Goal: Task Accomplishment & Management: Manage account settings

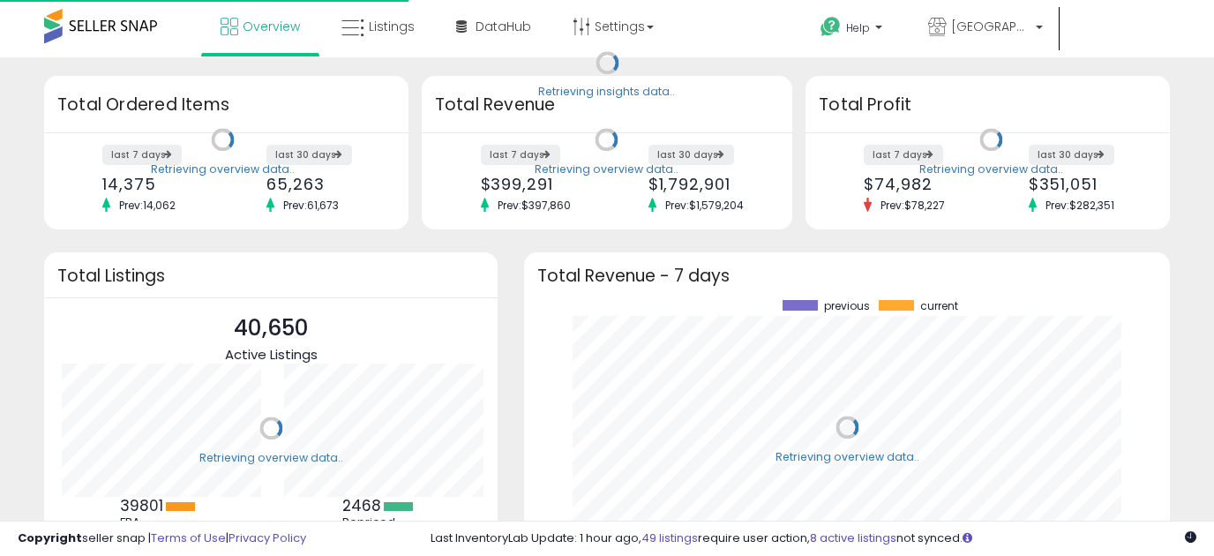
scroll to position [245, 611]
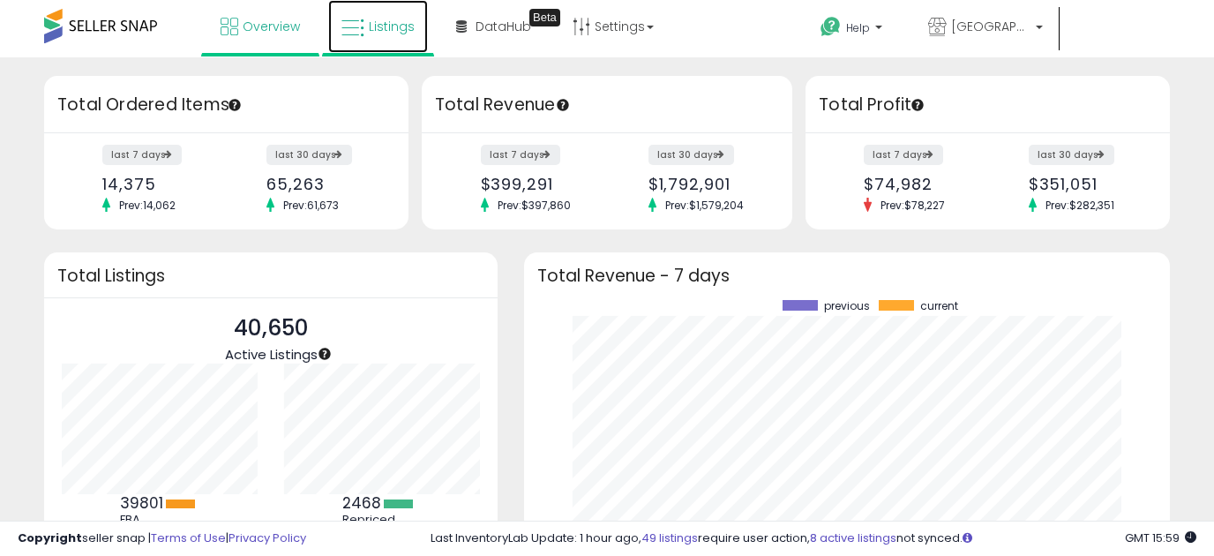
click at [385, 25] on span "Listings" at bounding box center [392, 27] width 46 height 18
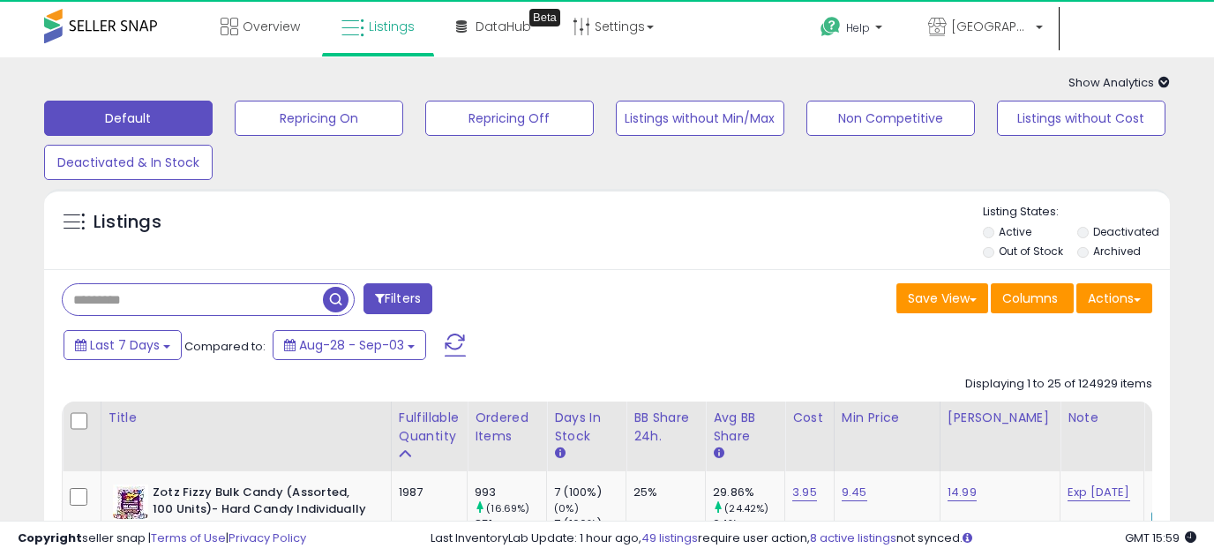
click at [107, 296] on input "text" at bounding box center [193, 299] width 260 height 31
paste input "**********"
click at [332, 303] on span "button" at bounding box center [336, 300] width 26 height 26
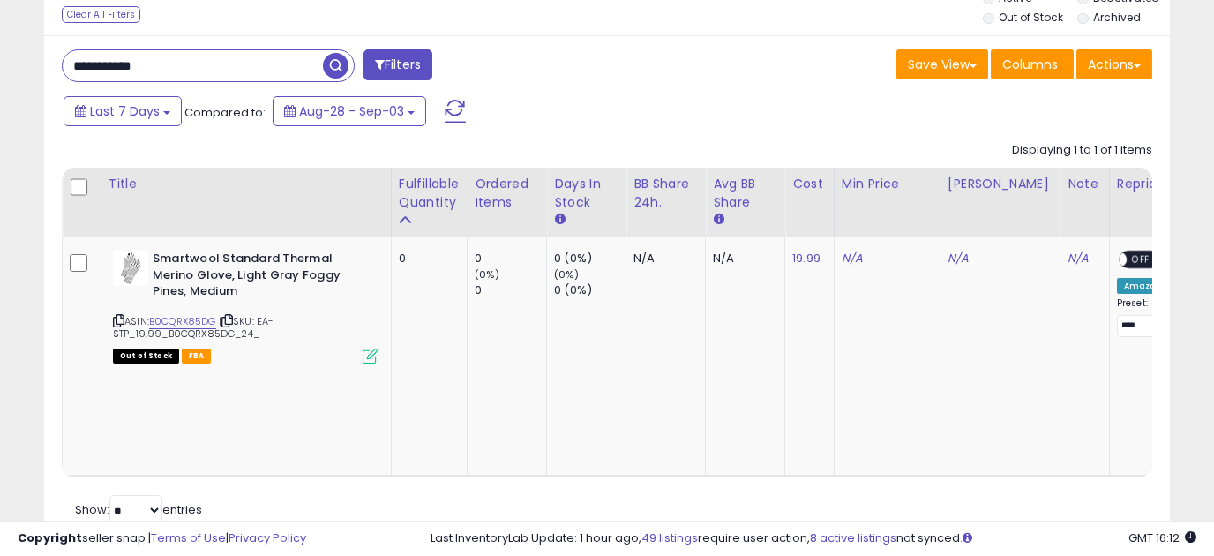
drag, startPoint x: 208, startPoint y: 58, endPoint x: -60, endPoint y: 70, distance: 268.4
click at [0, 70] on html "Unable to login Retrieving listings data.. has not yet accepted the Terms of Us…" at bounding box center [607, 44] width 1214 height 556
paste input "text"
click at [334, 62] on span "button" at bounding box center [336, 66] width 26 height 26
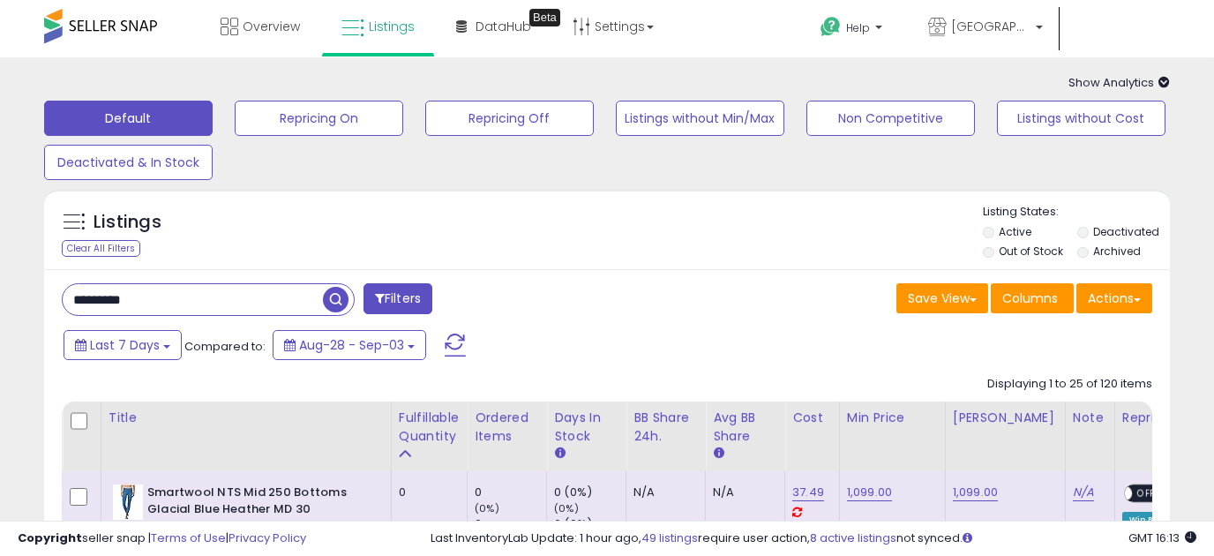
drag, startPoint x: 161, startPoint y: 303, endPoint x: -19, endPoint y: 283, distance: 181.9
click at [0, 283] on html "Unable to login Retrieving listings data.. has not yet accepted the Terms of Us…" at bounding box center [607, 278] width 1214 height 556
paste input "*"
type input "**********"
click at [331, 290] on span "button" at bounding box center [336, 300] width 26 height 26
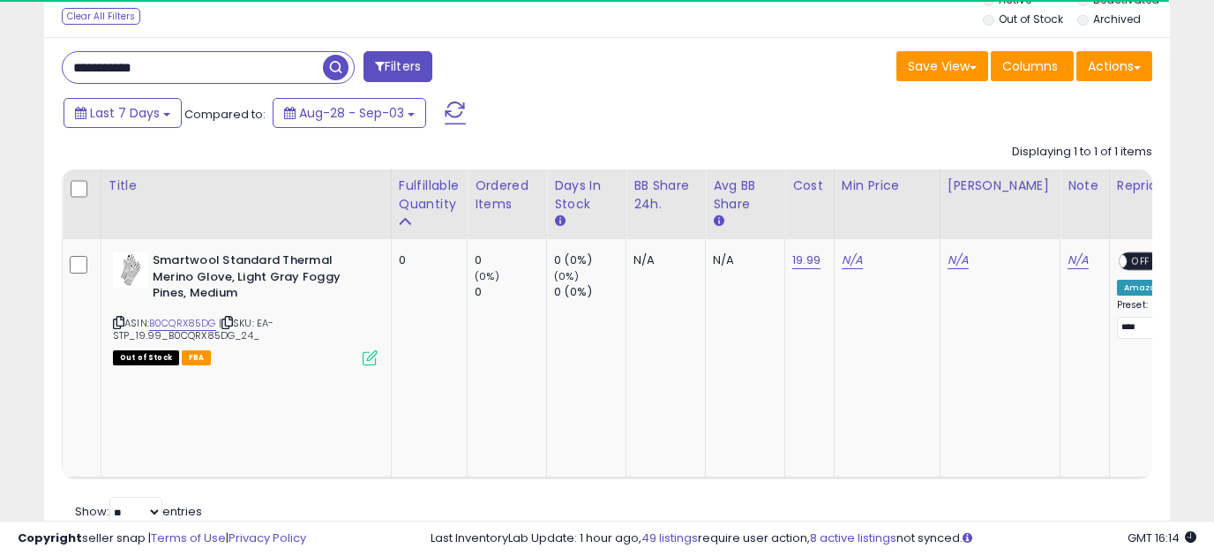
scroll to position [234, 0]
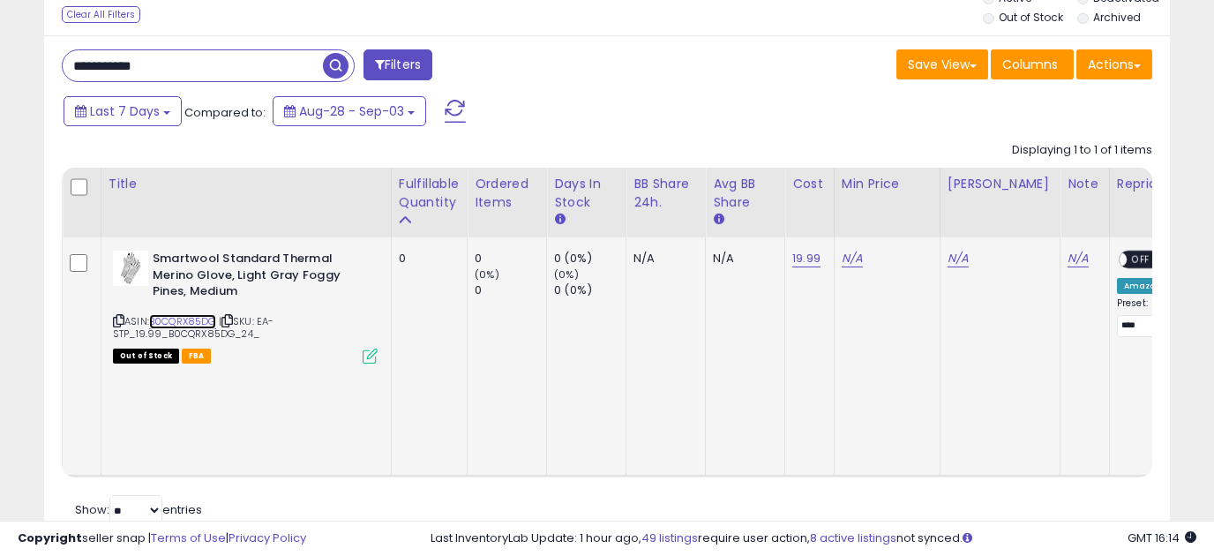
click at [206, 319] on link "B0CQRX85DG" at bounding box center [182, 321] width 67 height 15
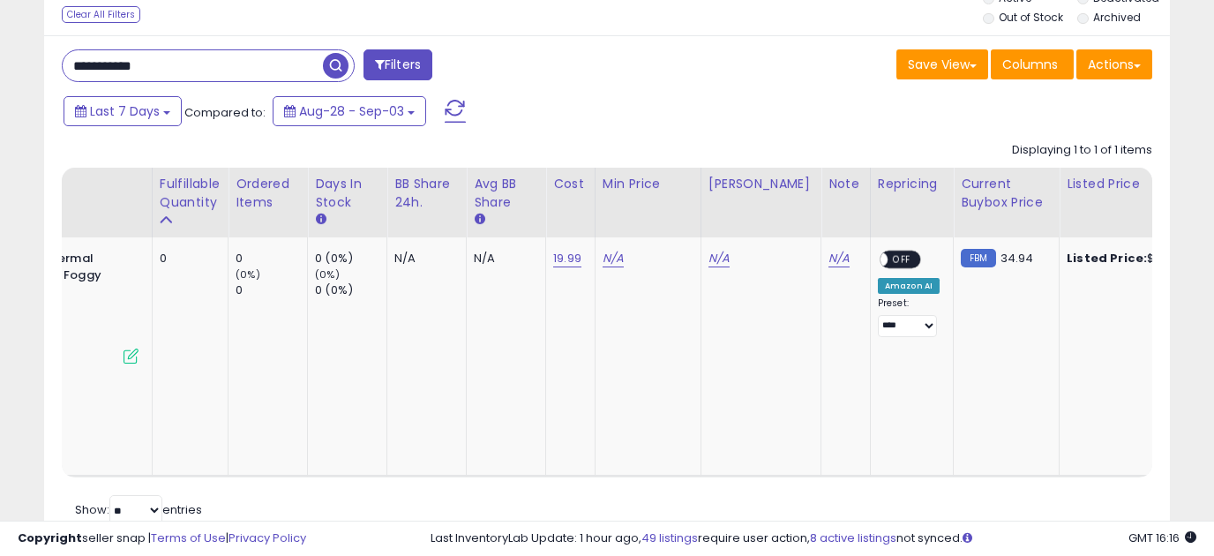
scroll to position [0, 318]
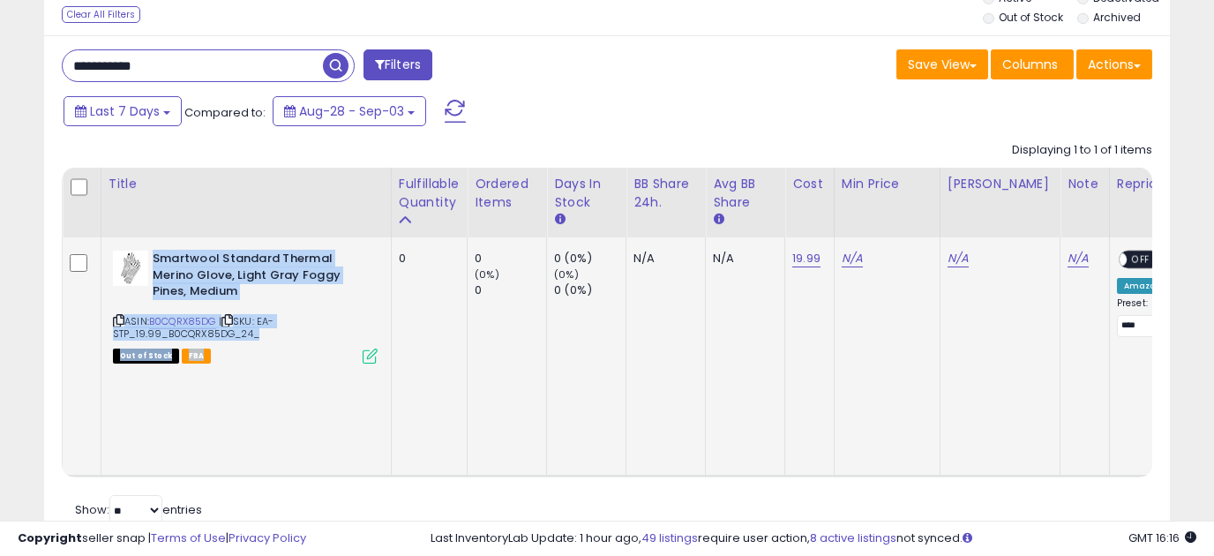
drag, startPoint x: 270, startPoint y: 341, endPoint x: 152, endPoint y: 258, distance: 144.4
click at [152, 258] on div "Smartwool Standard Thermal Merino Glove, Light Gray Foggy Pines, Medium ASIN: B…" at bounding box center [243, 306] width 269 height 111
copy div "Smartwool Standard Thermal Merino Glove, Light Gray Foggy Pines, Medium ASIN: B…"
click at [530, 431] on div "Retrieving listings data.. Displaying 1 to 1 of 1 items Title Fulfillable Quant…" at bounding box center [607, 331] width 1090 height 396
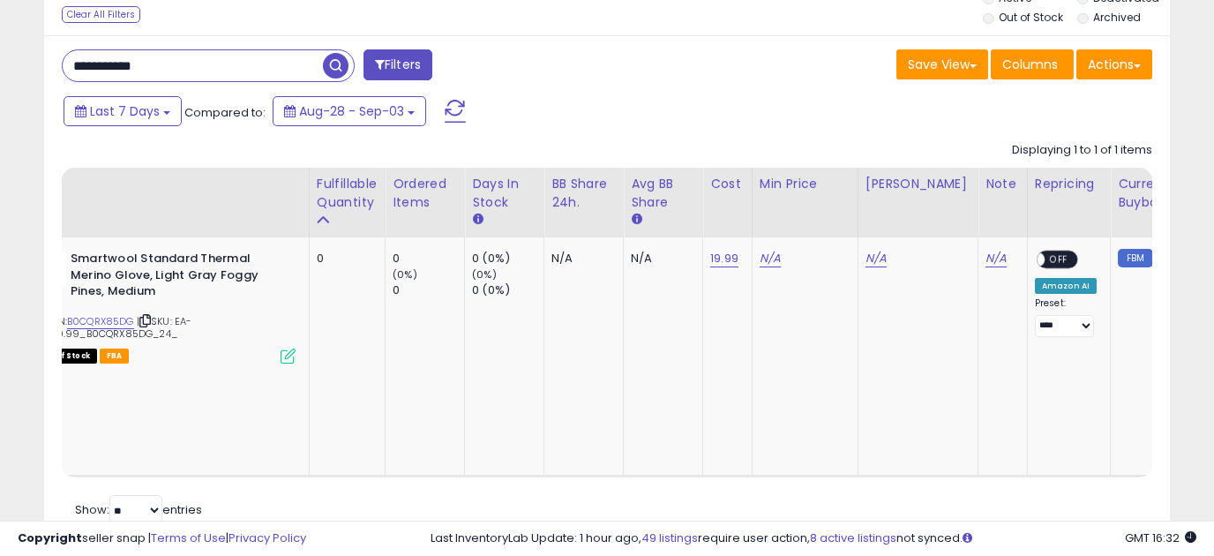
scroll to position [0, 91]
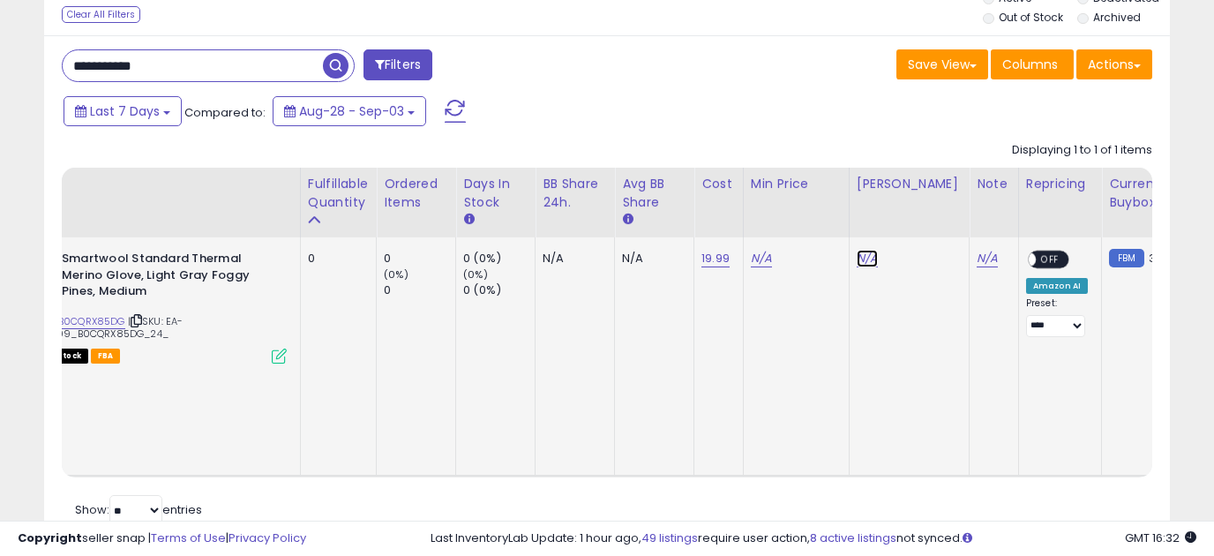
click at [869, 255] on link "N/A" at bounding box center [867, 259] width 21 height 18
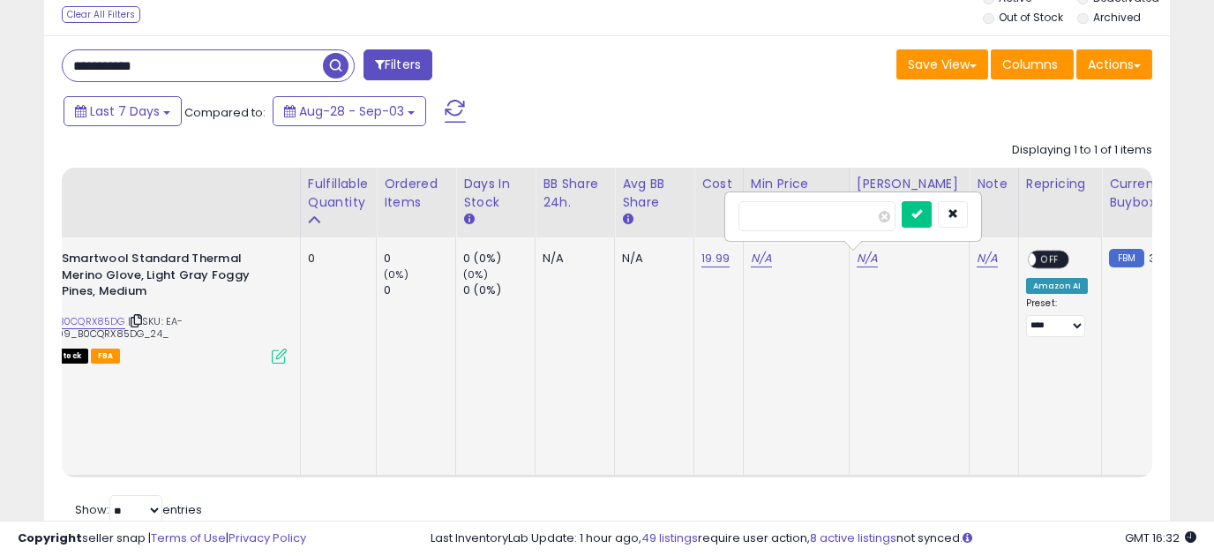
type input "***"
click button "submit" at bounding box center [917, 214] width 30 height 26
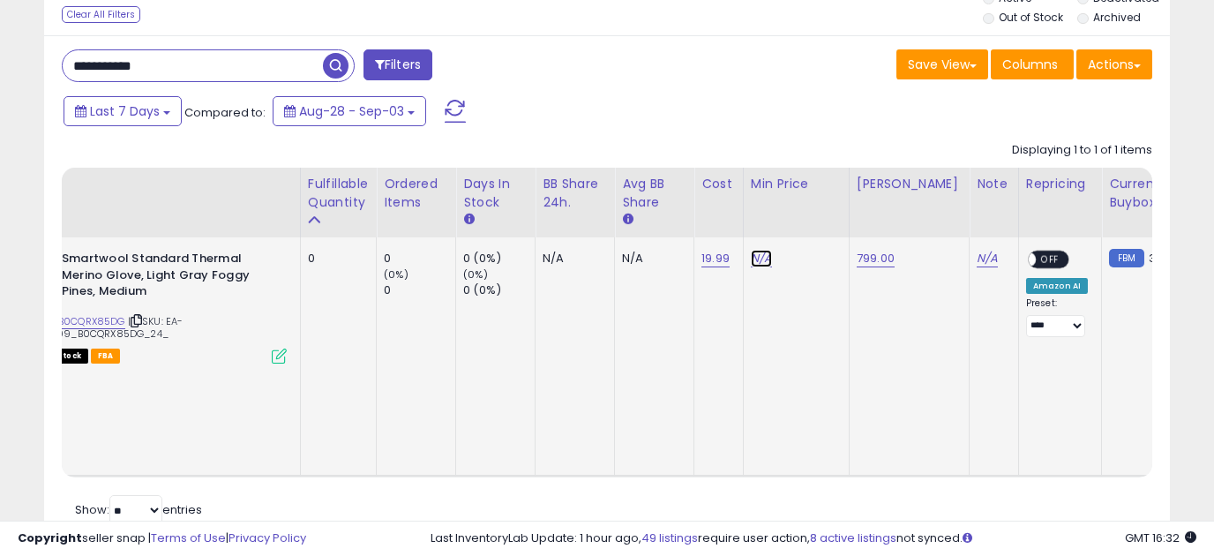
click at [760, 260] on link "N/A" at bounding box center [761, 259] width 21 height 18
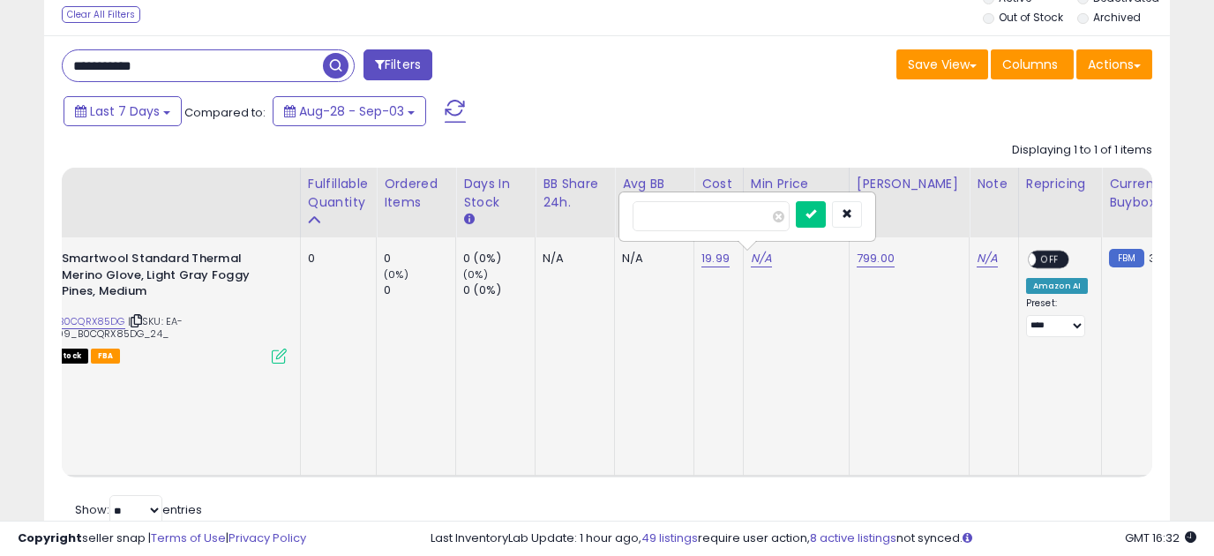
type input "***"
click button "submit" at bounding box center [811, 214] width 30 height 26
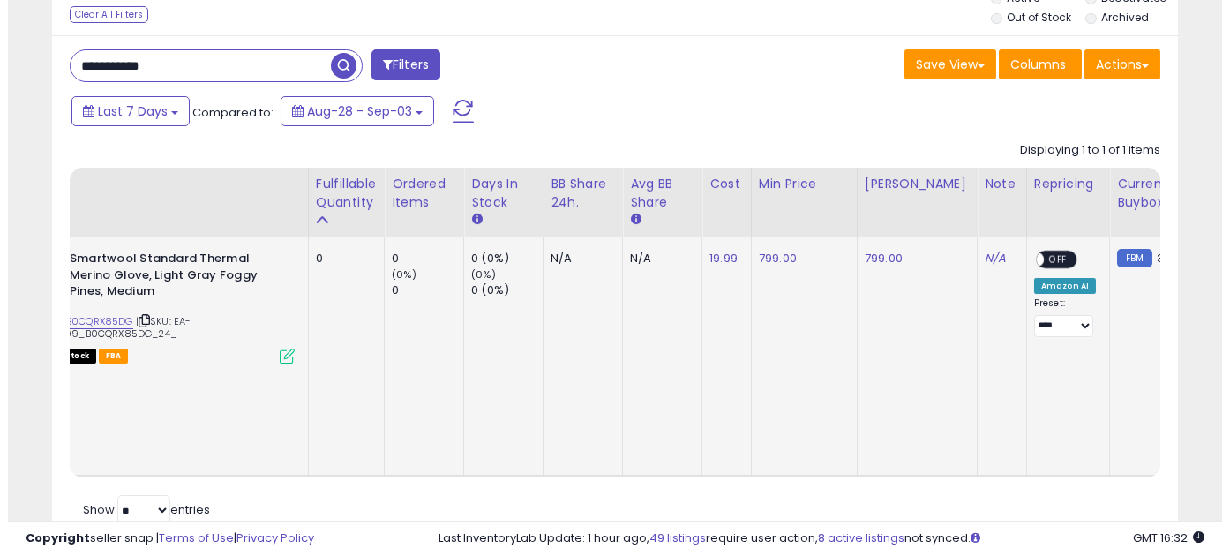
scroll to position [0, 0]
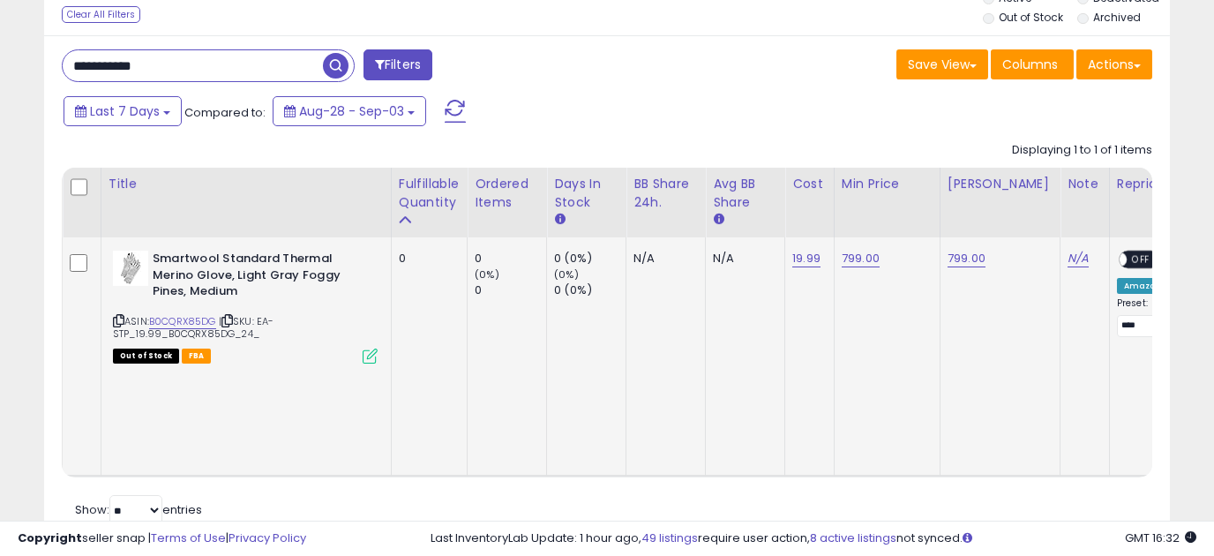
click at [376, 357] on icon at bounding box center [370, 355] width 15 height 15
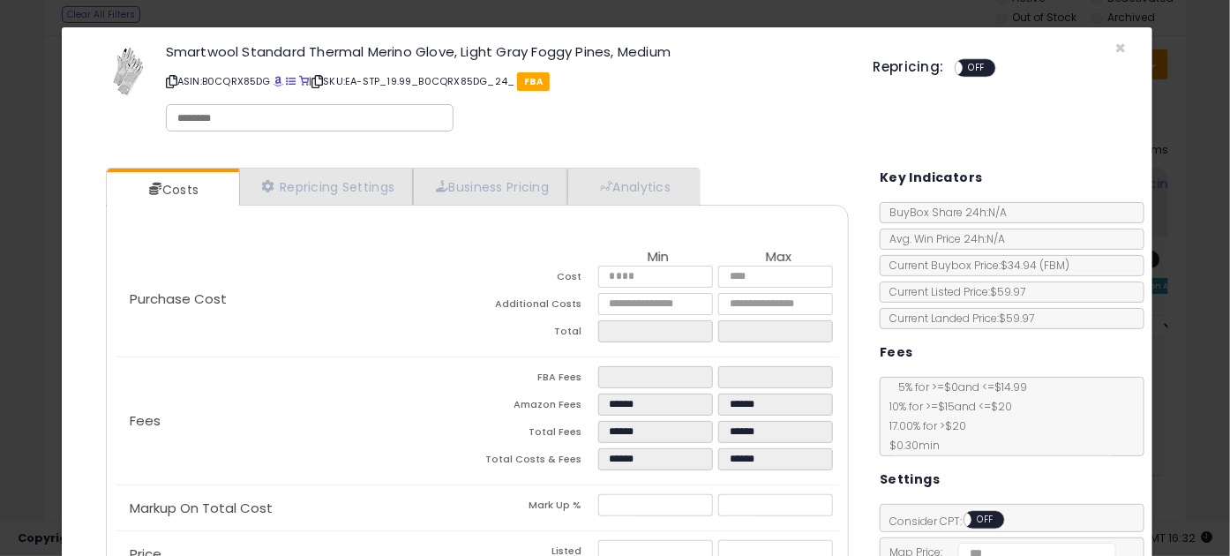
click at [246, 118] on input "text" at bounding box center [309, 118] width 265 height 16
type input "********"
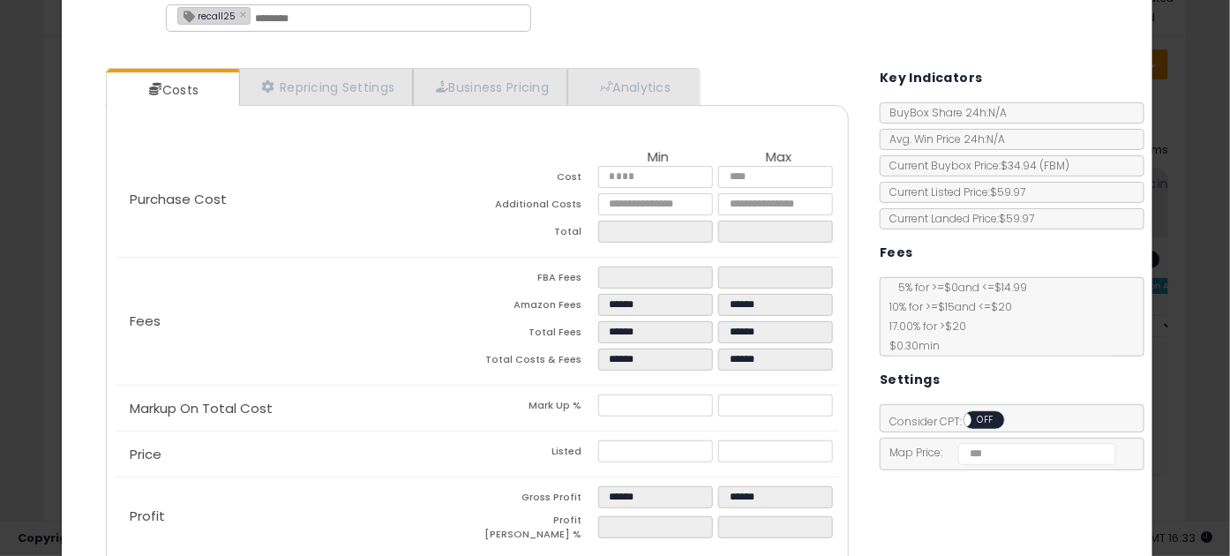
scroll to position [186, 0]
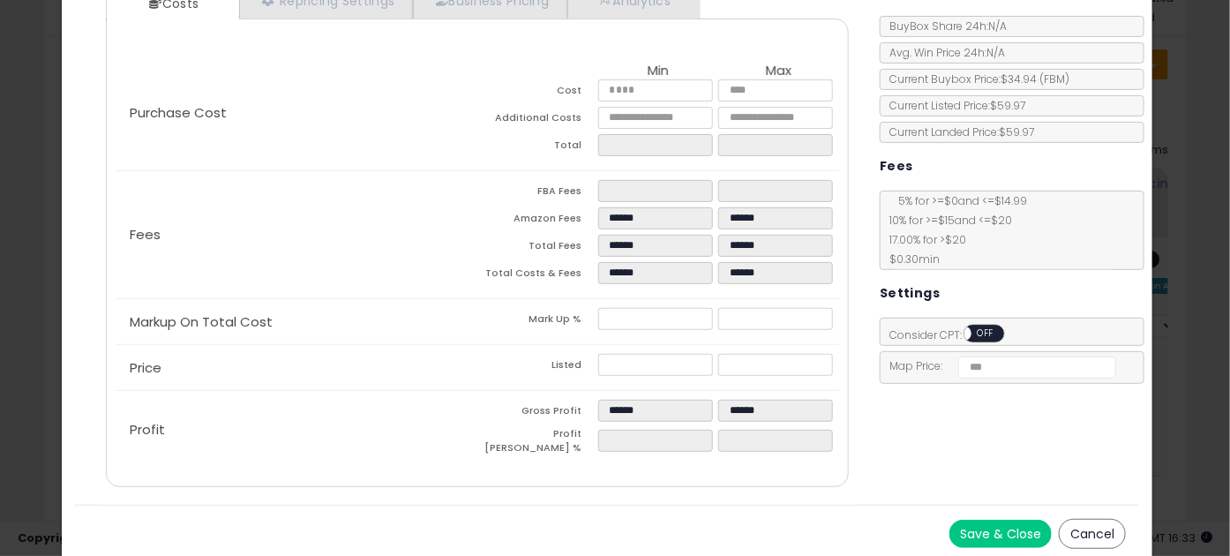
click at [965, 528] on button "Save & Close" at bounding box center [1000, 534] width 102 height 28
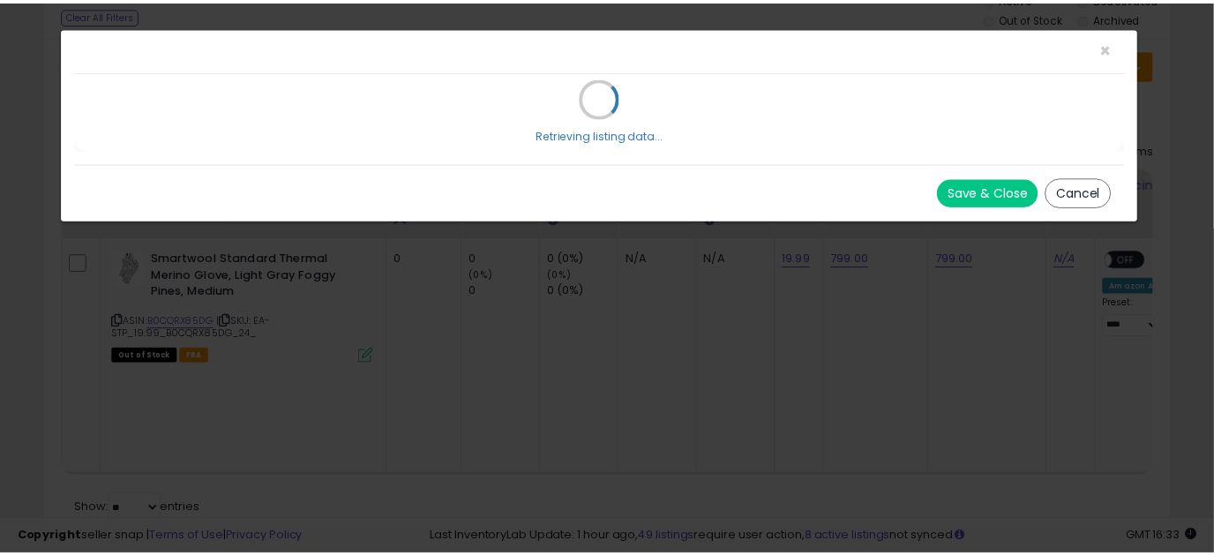
scroll to position [0, 0]
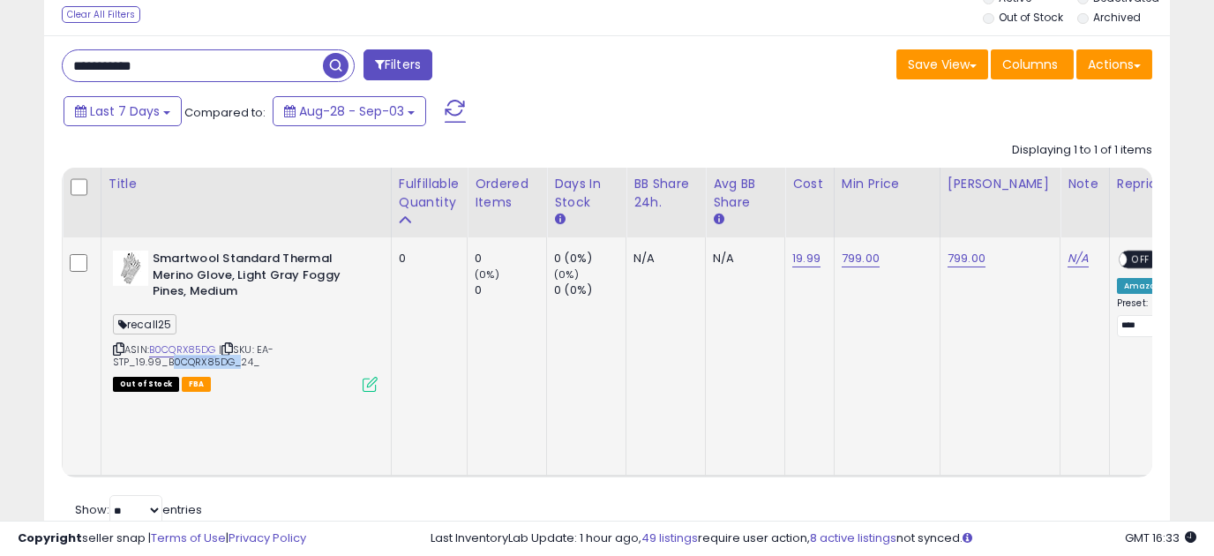
drag, startPoint x: 231, startPoint y: 360, endPoint x: 165, endPoint y: 364, distance: 66.3
click at [165, 364] on span "| SKU: EA-STP_19.99_B0CQRX85DG_24_" at bounding box center [193, 355] width 161 height 26
copy span "B0CQRX85DG"
